Goal: Navigation & Orientation: Find specific page/section

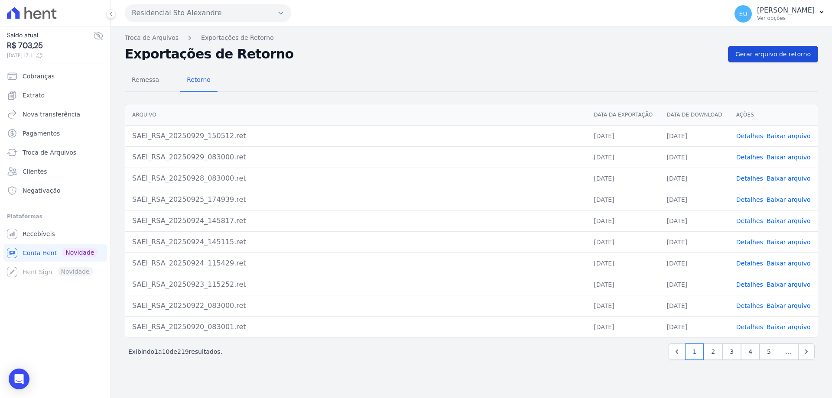
click at [768, 52] on span "Gerar arquivo de retorno" at bounding box center [772, 54] width 75 height 9
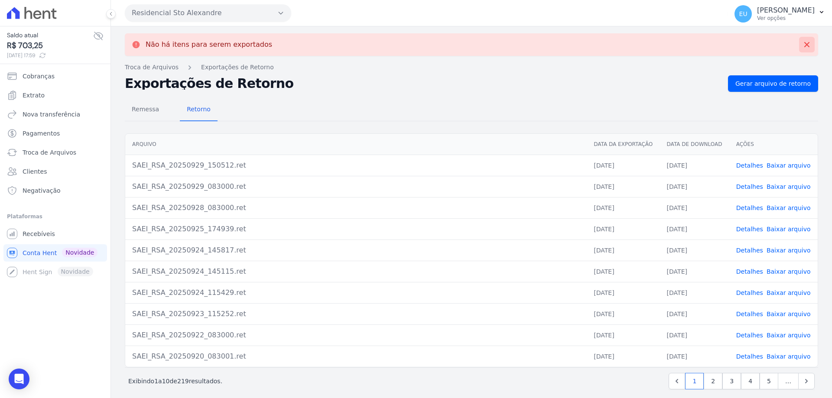
click at [802, 43] on icon at bounding box center [806, 44] width 9 height 9
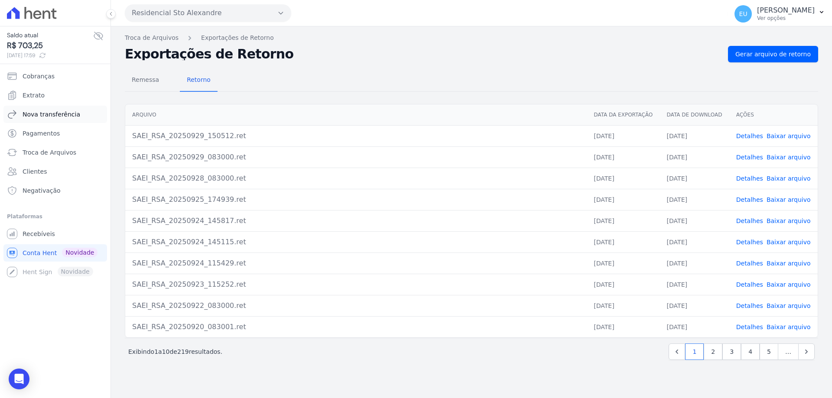
click at [50, 113] on span "Nova transferência" at bounding box center [52, 114] width 58 height 9
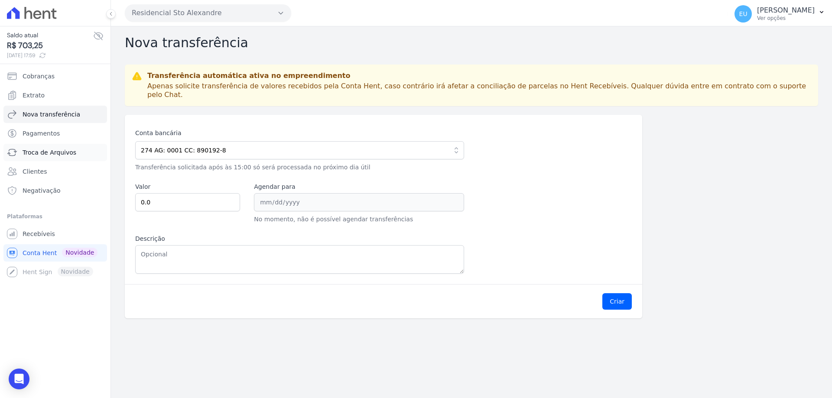
click at [49, 151] on span "Troca de Arquivos" at bounding box center [50, 152] width 54 height 9
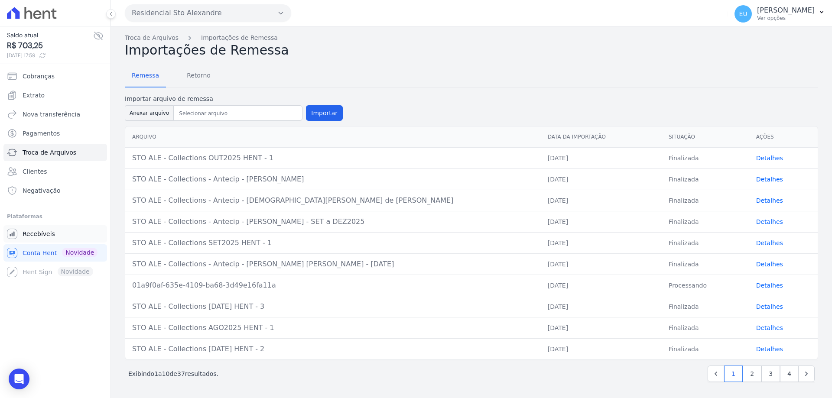
click at [42, 229] on link "Recebíveis" at bounding box center [55, 233] width 104 height 17
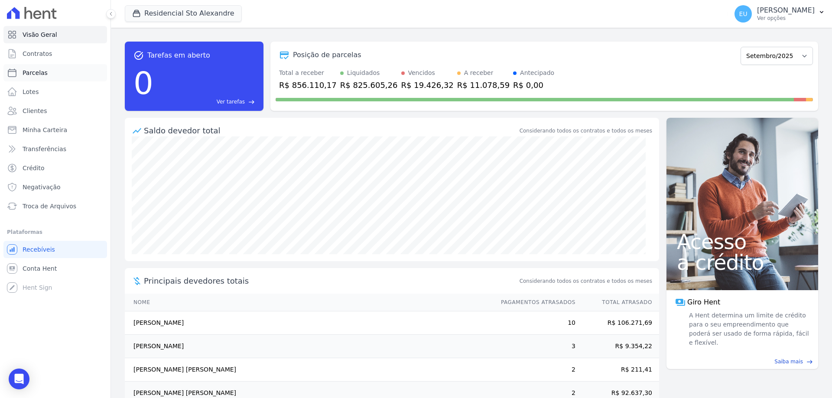
click at [51, 75] on link "Parcelas" at bounding box center [55, 72] width 104 height 17
select select
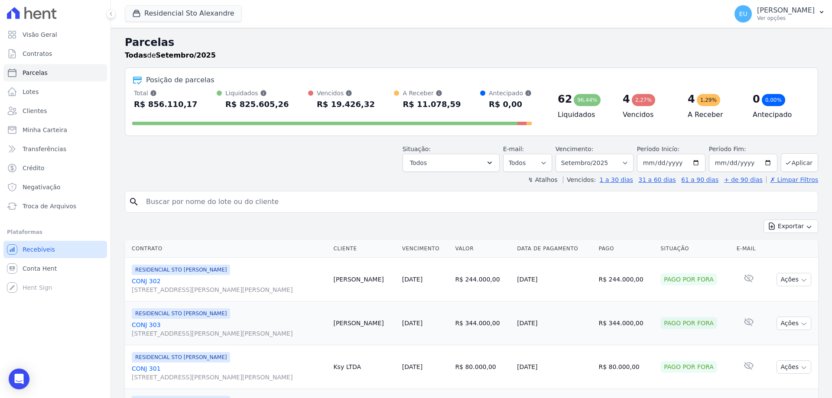
click at [40, 248] on span "Recebíveis" at bounding box center [39, 249] width 32 height 9
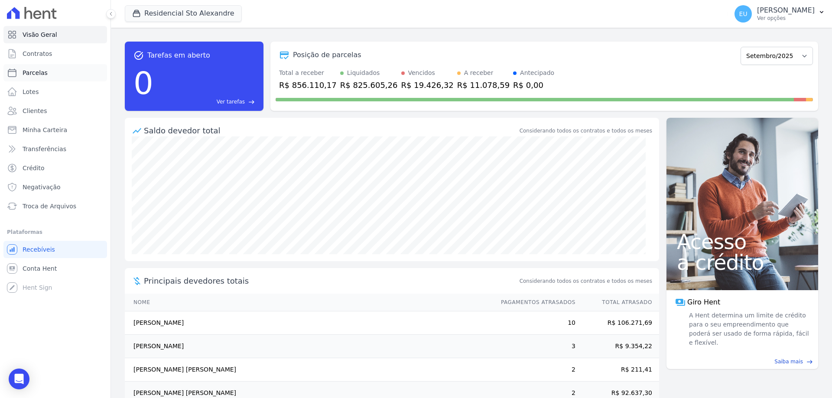
click at [35, 72] on span "Parcelas" at bounding box center [35, 72] width 25 height 9
select select
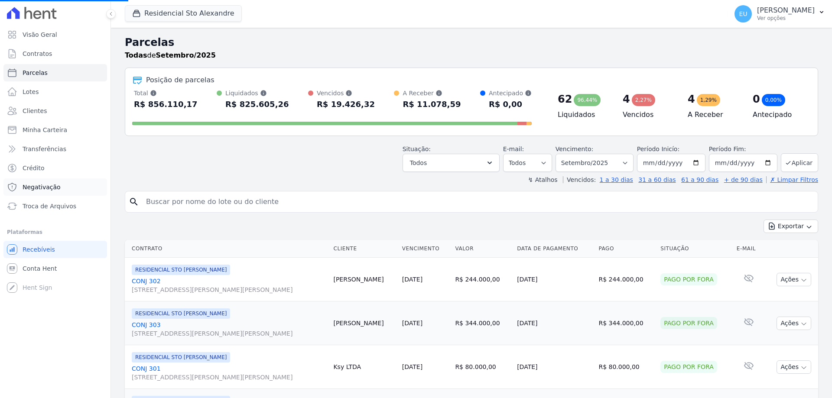
select select
click at [49, 249] on span "Recebíveis" at bounding box center [39, 249] width 32 height 9
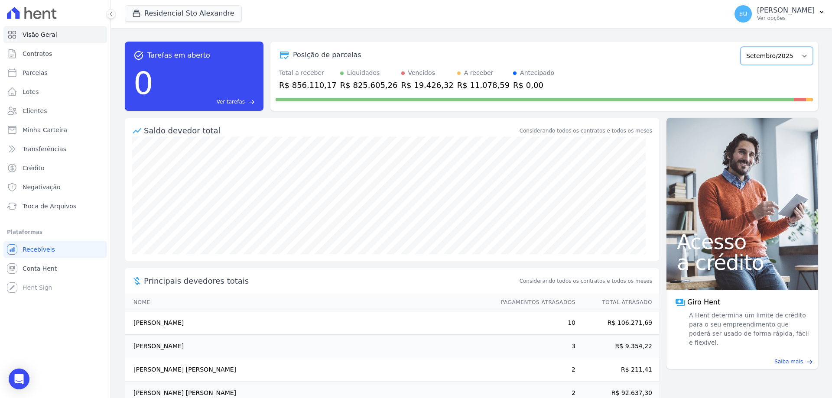
drag, startPoint x: 767, startPoint y: 60, endPoint x: 768, endPoint y: 55, distance: 4.8
click at [768, 55] on select "Março/2020 Abril/2020 Maio/2020 Junho/2020 Julho/2020 Agosto/2020 Setembro/2020…" at bounding box center [776, 56] width 72 height 18
click at [691, 64] on div "Posição de parcelas Março/2020 Abril/2020 Maio/2020 Junho/2020 Julho/2020 Agost…" at bounding box center [544, 55] width 537 height 20
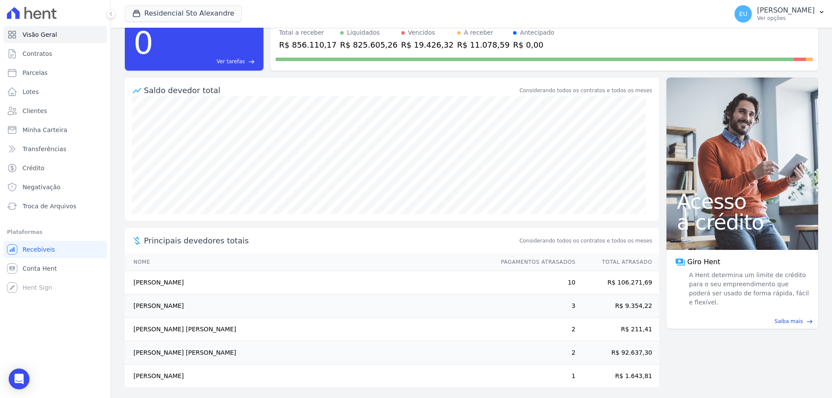
scroll to position [44, 0]
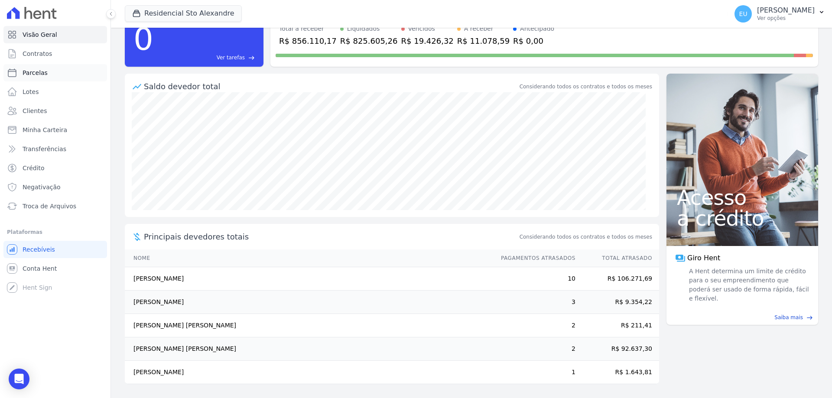
click at [32, 71] on span "Parcelas" at bounding box center [35, 72] width 25 height 9
select select
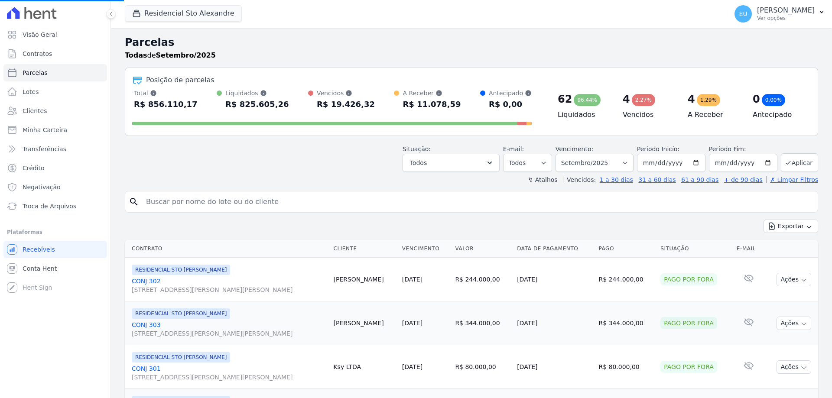
select select
click at [447, 165] on button "Todos" at bounding box center [450, 163] width 97 height 18
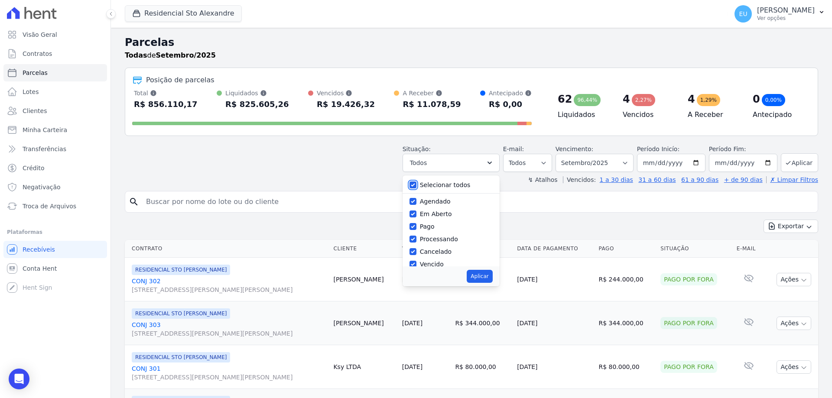
click at [416, 184] on input "Selecionar todos" at bounding box center [412, 185] width 7 height 7
checkbox input "false"
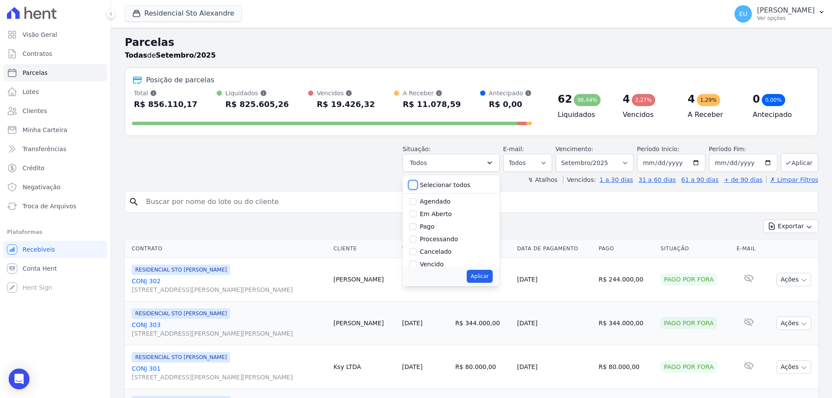
checkbox input "false"
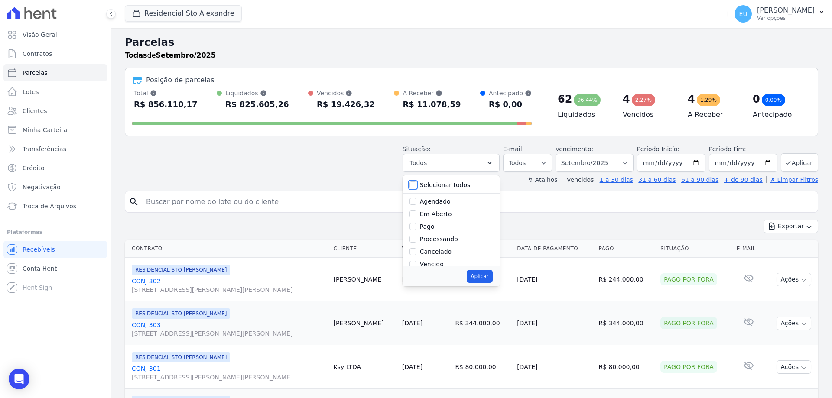
checkbox input "false"
click at [40, 248] on span "Recebíveis" at bounding box center [39, 249] width 32 height 9
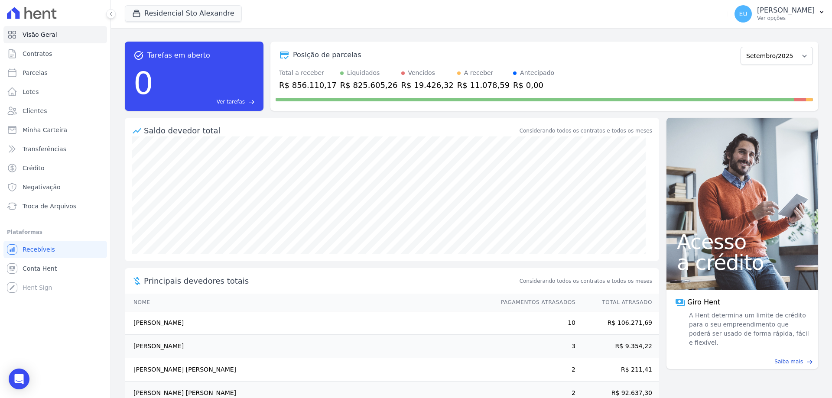
click at [233, 101] on span "Ver tarefas" at bounding box center [231, 102] width 28 height 8
